Goal: Task Accomplishment & Management: Use online tool/utility

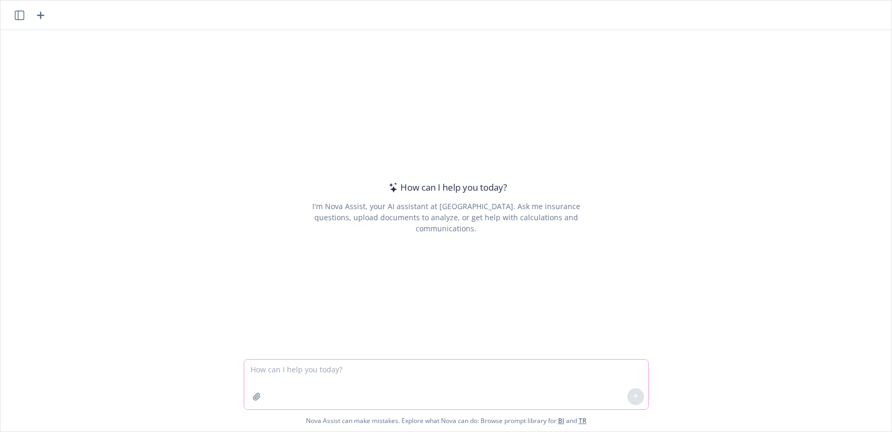
click at [272, 369] on textarea at bounding box center [446, 384] width 404 height 50
click at [419, 371] on textarea "Please insert two lines between medical plans" at bounding box center [446, 384] width 404 height 50
type textarea "Please insert two lines between medical plans . There should be spaces by the a…"
click at [253, 395] on icon "button" at bounding box center [257, 396] width 8 height 8
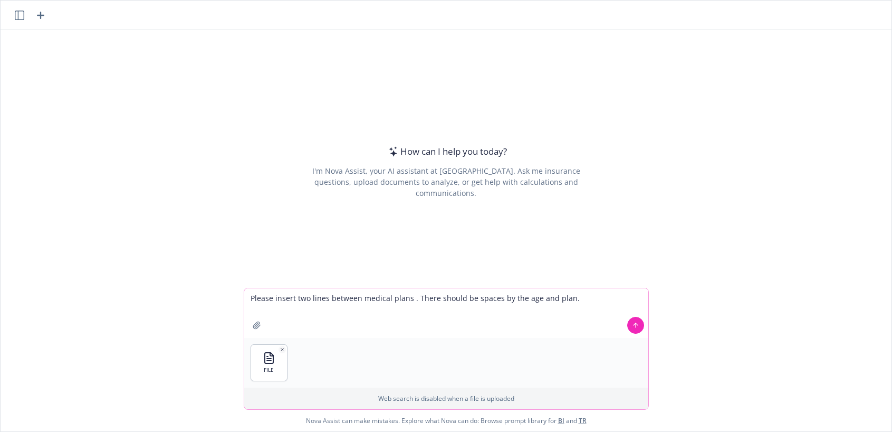
click at [632, 326] on icon at bounding box center [635, 324] width 7 height 7
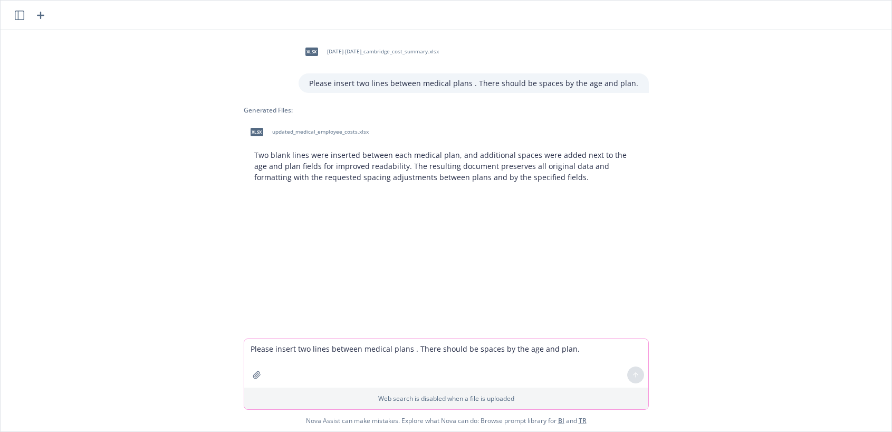
click at [254, 128] on span "xlsx" at bounding box center [257, 132] width 13 height 8
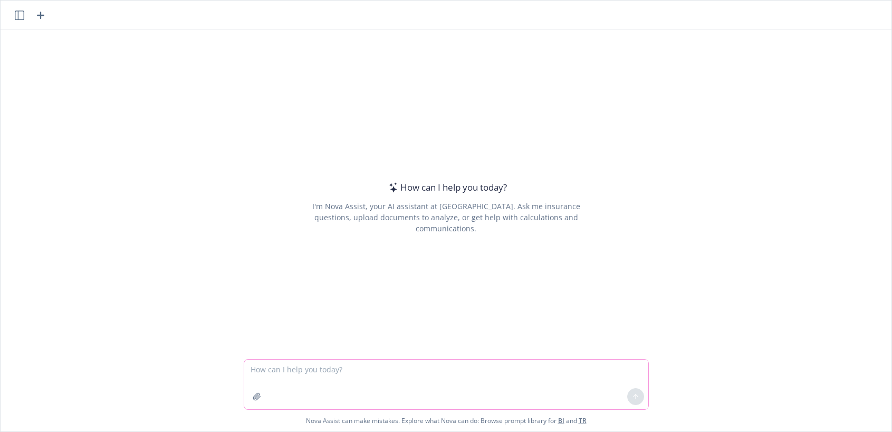
click at [266, 371] on textarea at bounding box center [446, 384] width 404 height 50
type textarea "P"
type textarea "C"
type textarea "convert excel to client-facing PDF with all Medical rates / age and plan/"
click at [248, 395] on button "button" at bounding box center [256, 396] width 17 height 17
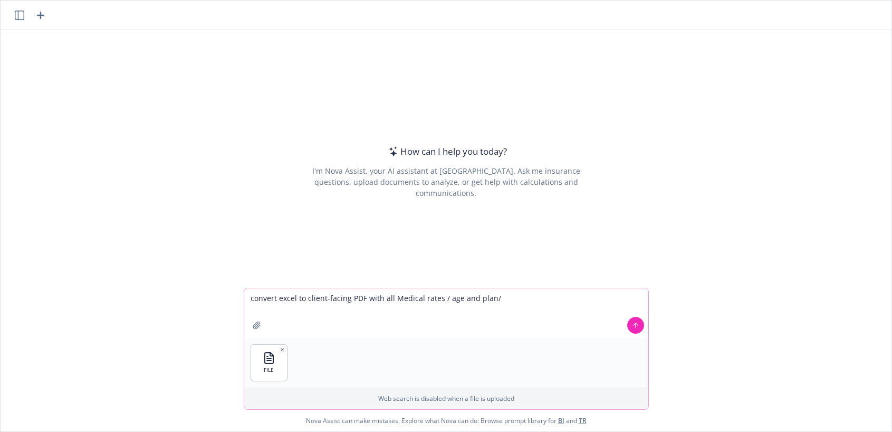
click at [633, 324] on icon at bounding box center [635, 324] width 4 height 2
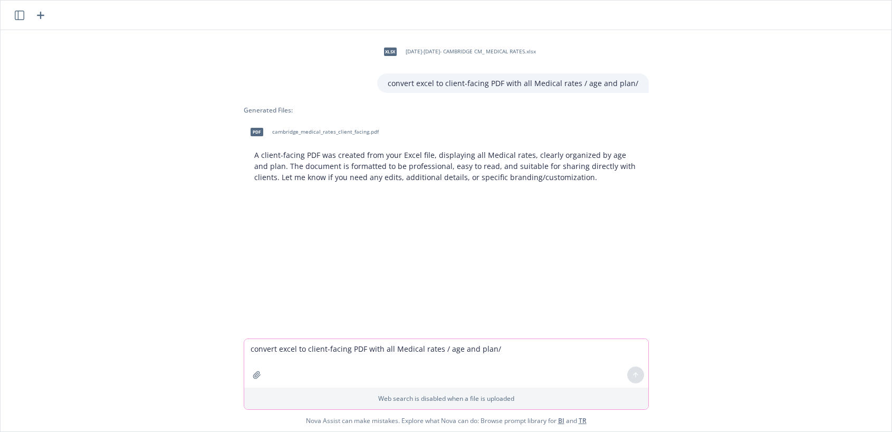
click at [260, 134] on div "pdf" at bounding box center [257, 132] width 22 height 22
